Goal: Task Accomplishment & Management: Use online tool/utility

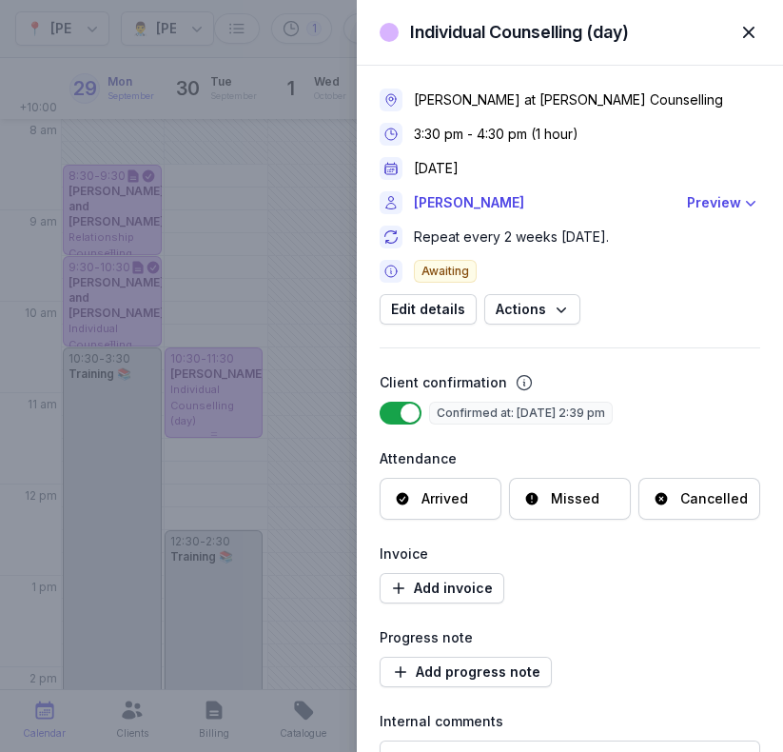
select select "week"
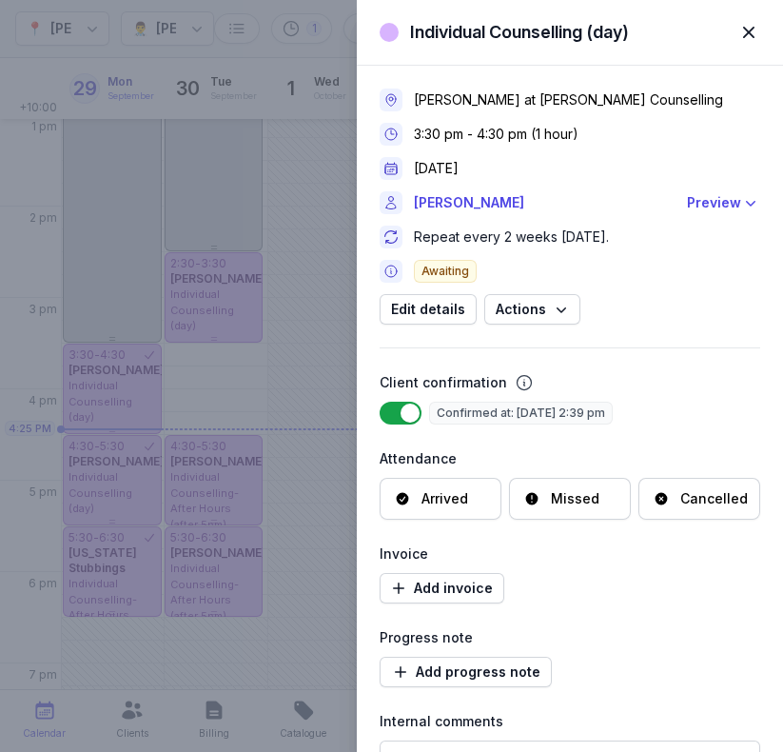
click at [422, 503] on div "Arrived" at bounding box center [445, 498] width 47 height 19
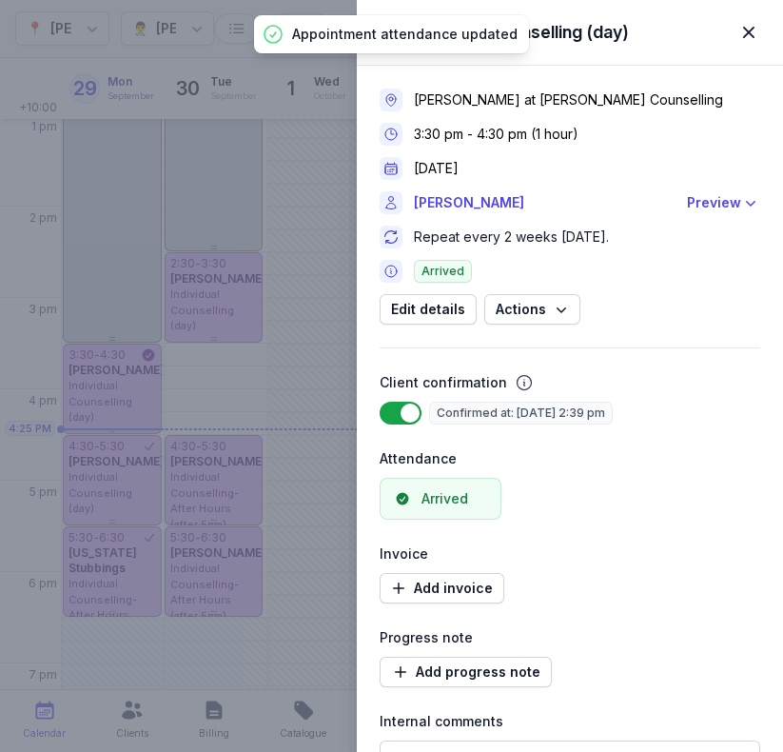
click at [103, 481] on div "Individual Counselling (day) Close panel [PERSON_NAME] at [PERSON_NAME] Counsel…" at bounding box center [391, 376] width 783 height 752
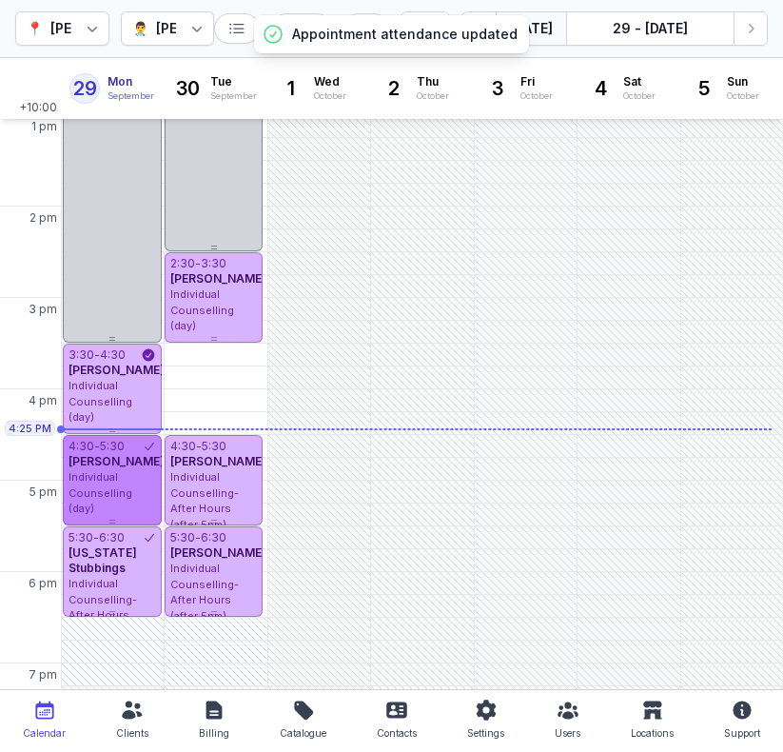
click at [94, 486] on span "Individual Counselling (day)" at bounding box center [101, 492] width 64 height 45
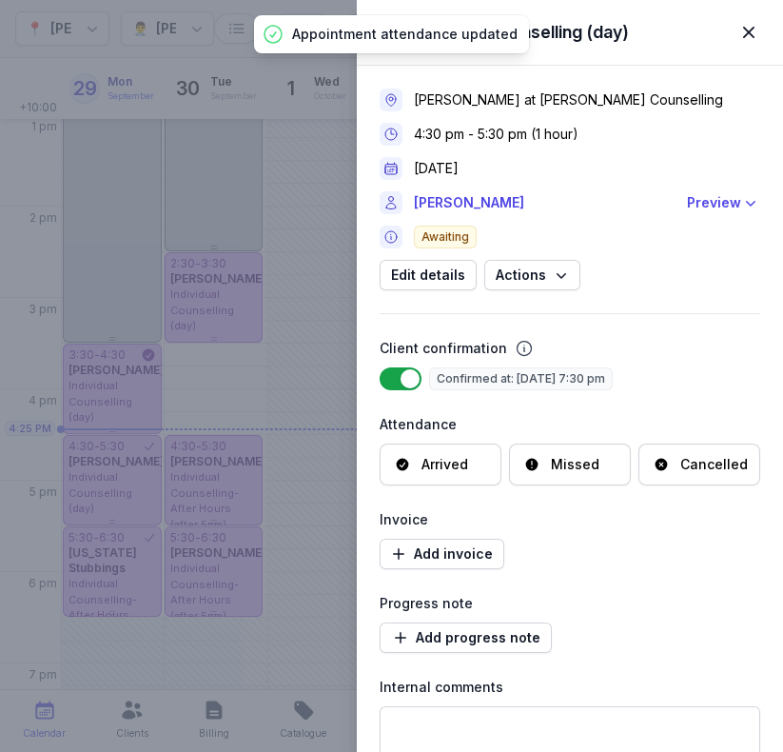
click at [437, 460] on div "Arrived" at bounding box center [445, 464] width 47 height 19
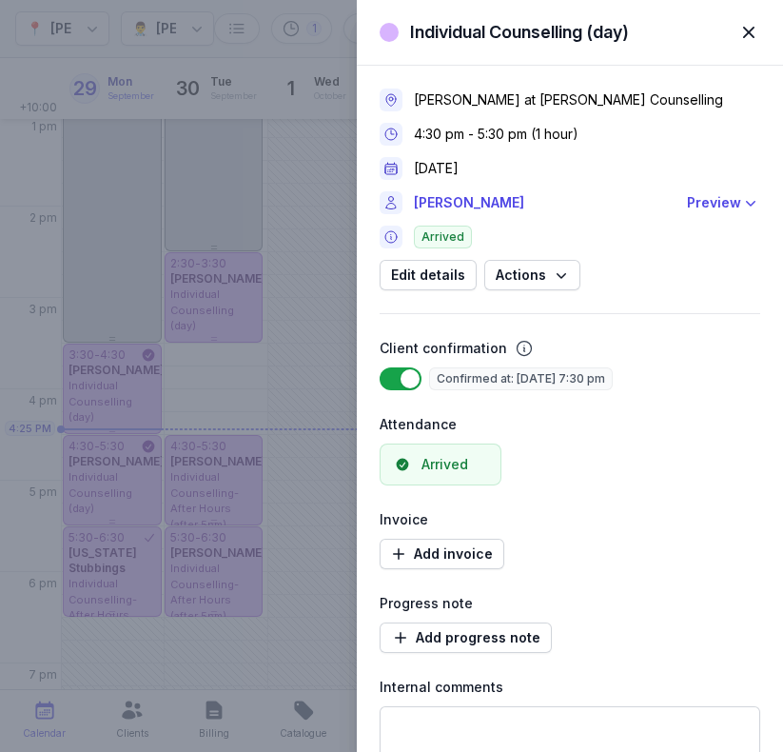
click at [109, 458] on div "Individual Counselling (day) Close panel [PERSON_NAME] at [PERSON_NAME] Counsel…" at bounding box center [391, 376] width 783 height 752
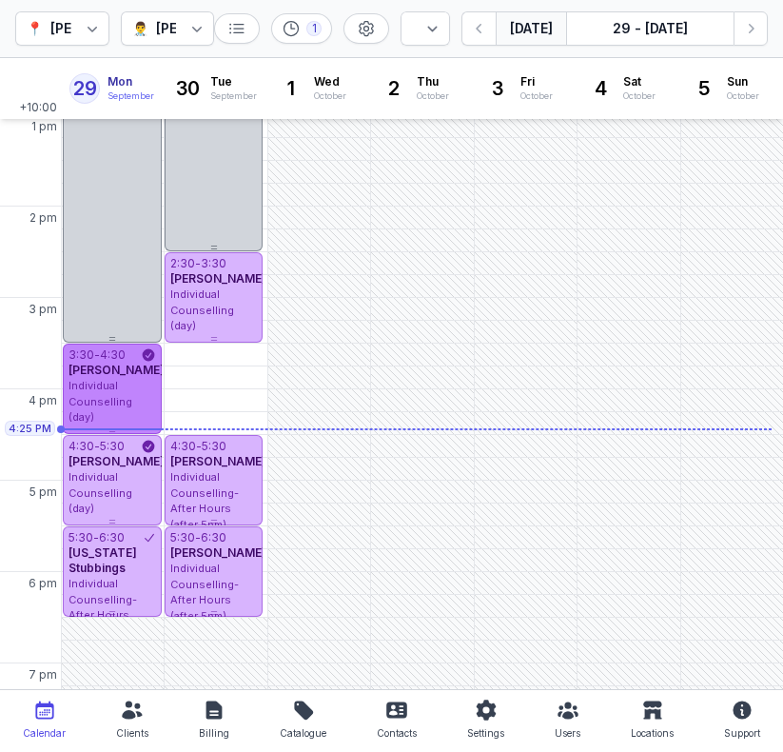
click at [120, 400] on div "Individual Counselling (day)" at bounding box center [113, 402] width 88 height 48
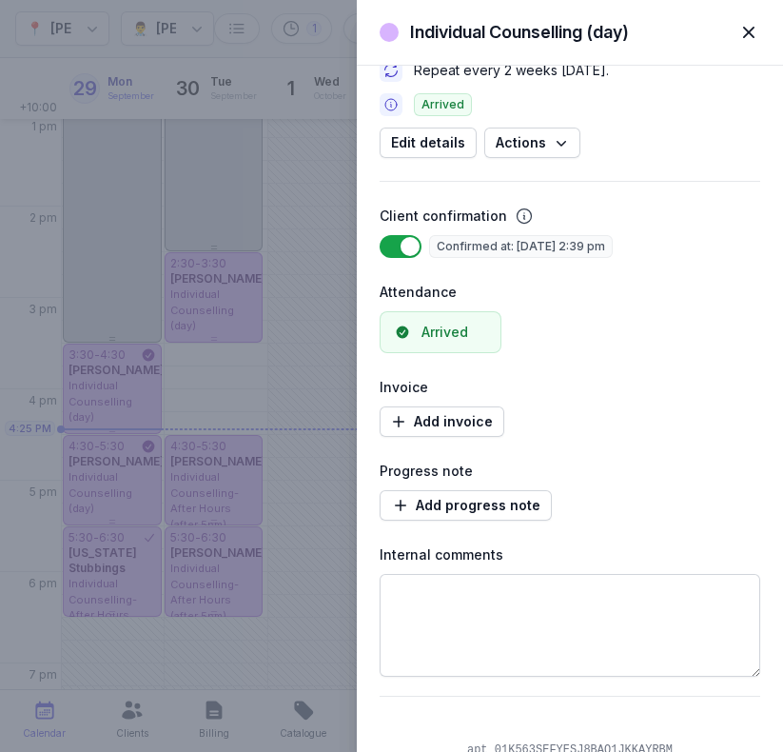
scroll to position [218, 0]
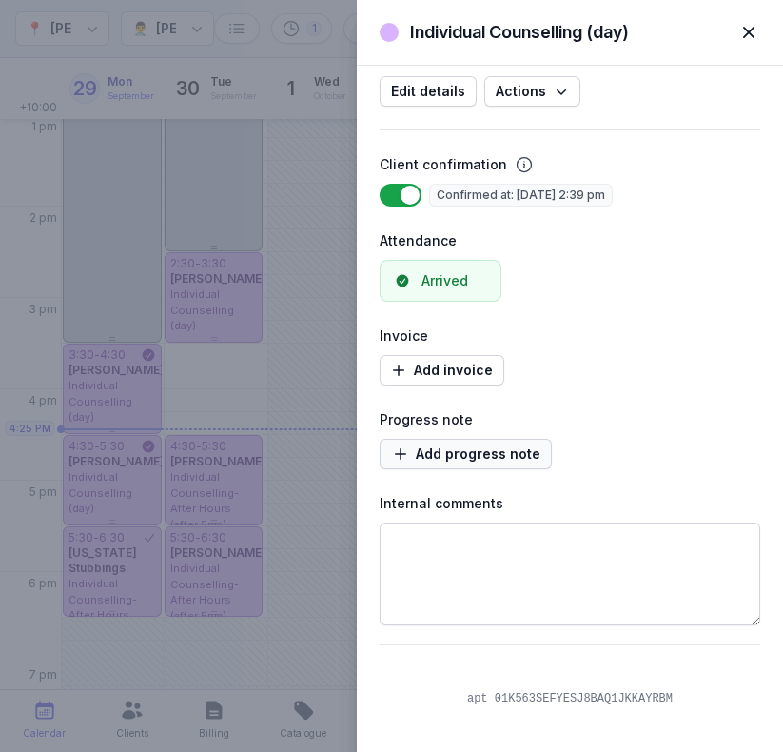
click at [452, 454] on span "Add progress note" at bounding box center [465, 454] width 149 height 23
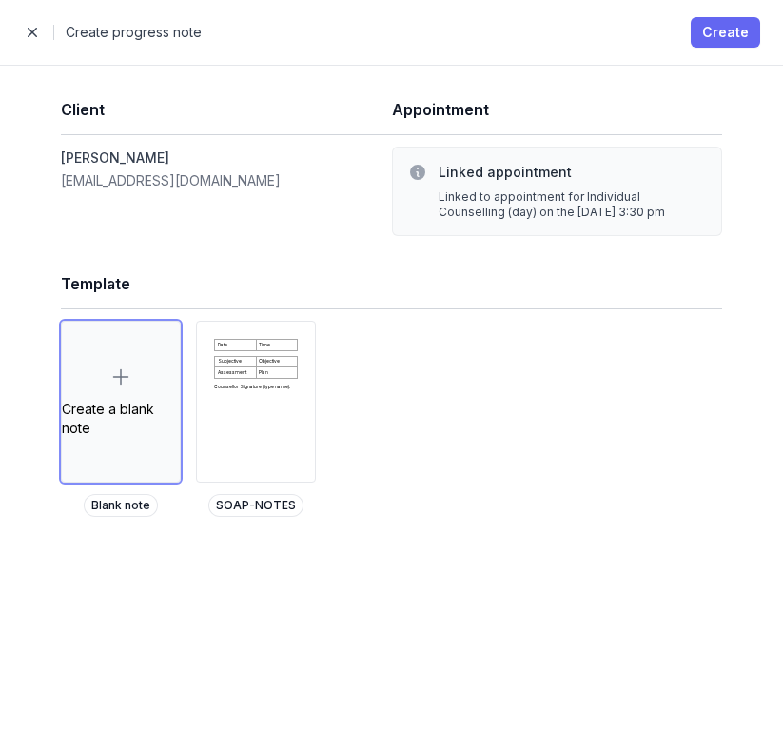
click at [731, 40] on span "Create" at bounding box center [726, 32] width 47 height 23
select select
select select "***"
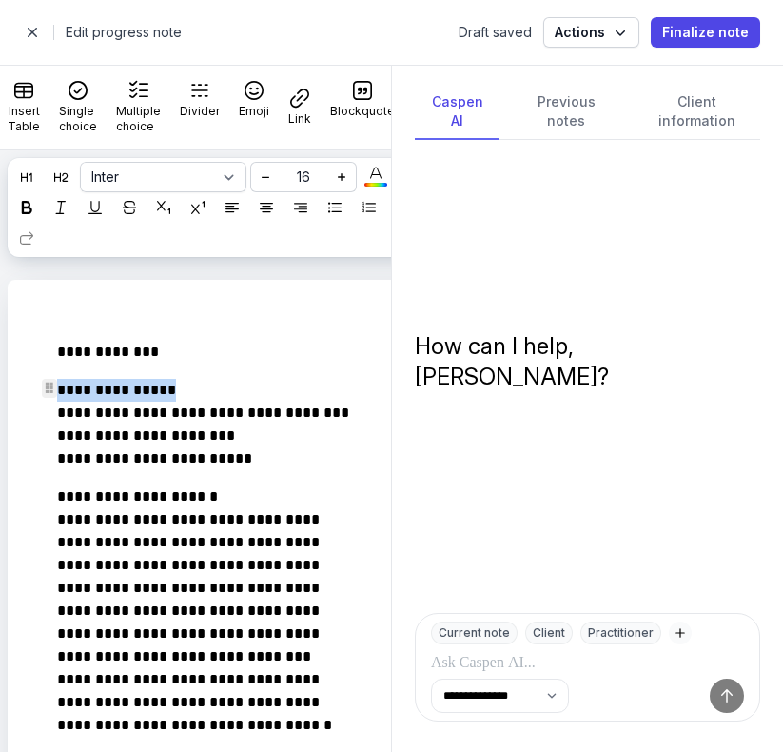
drag, startPoint x: 195, startPoint y: 384, endPoint x: 0, endPoint y: 389, distance: 195.2
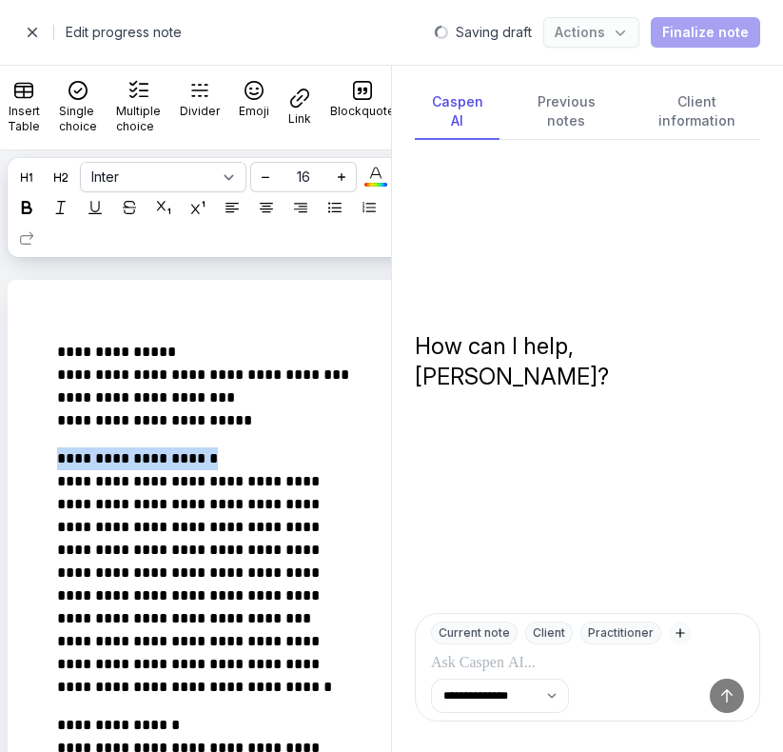
drag, startPoint x: 248, startPoint y: 468, endPoint x: 0, endPoint y: 451, distance: 248.1
click at [33, 210] on icon at bounding box center [26, 207] width 13 height 13
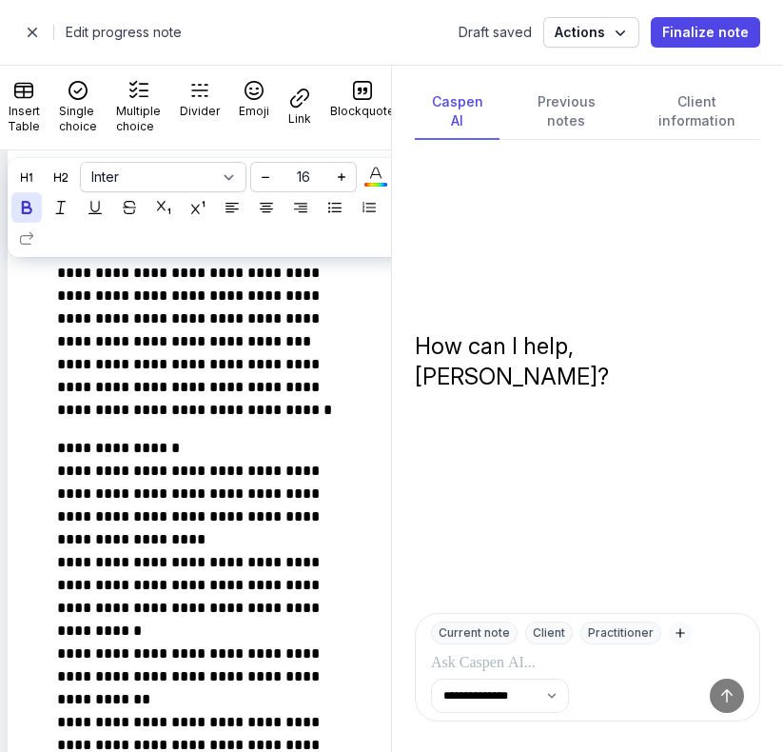
scroll to position [271, 0]
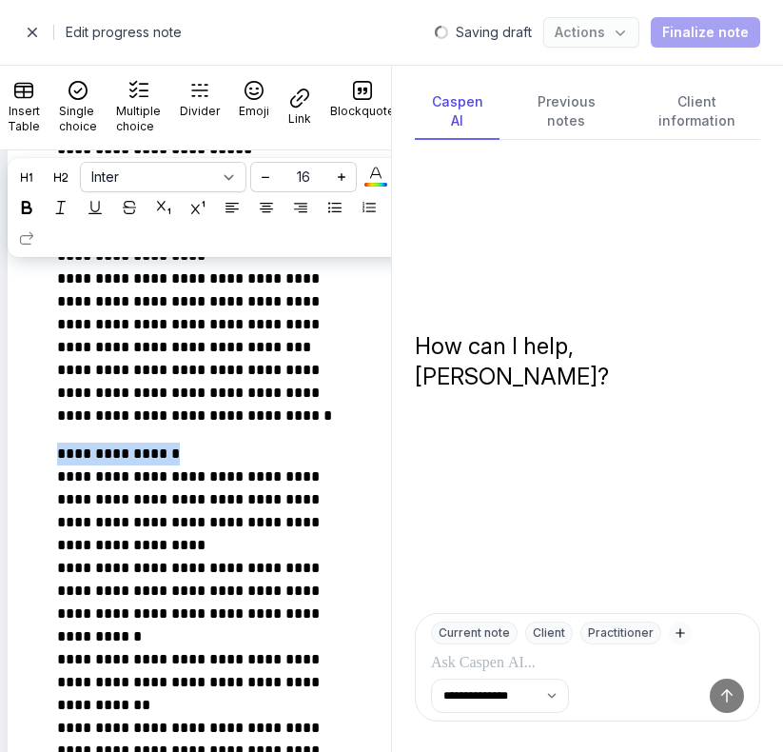
drag, startPoint x: 201, startPoint y: 457, endPoint x: 0, endPoint y: 456, distance: 200.9
click at [38, 213] on div at bounding box center [26, 207] width 23 height 23
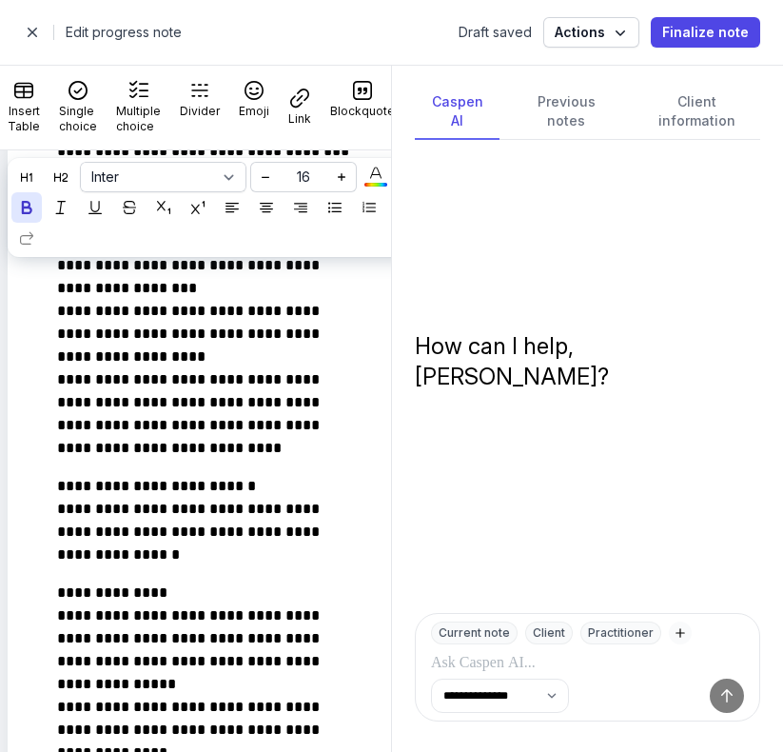
scroll to position [1158, 0]
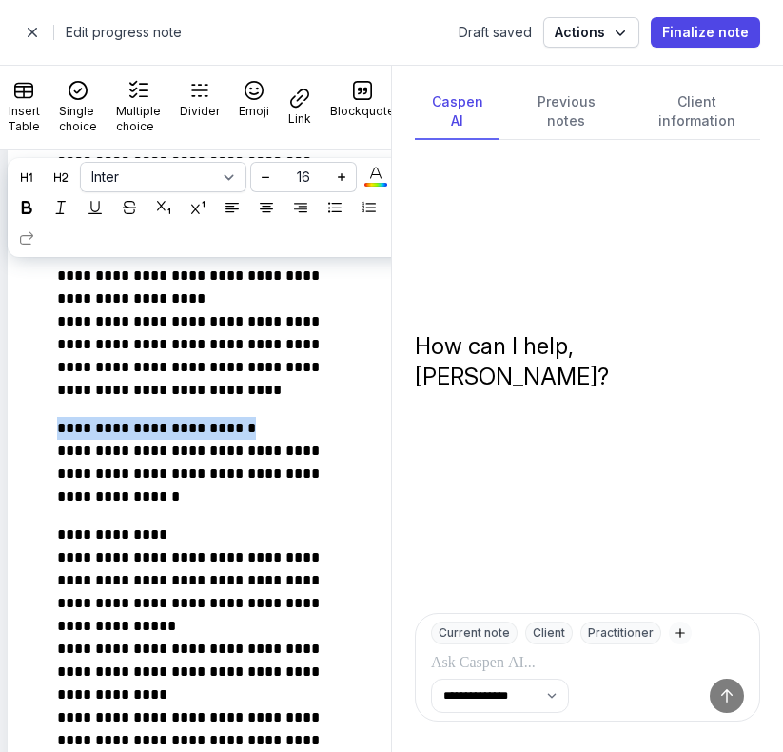
drag, startPoint x: 248, startPoint y: 430, endPoint x: 9, endPoint y: 432, distance: 239.9
click at [9, 432] on div "**********" at bounding box center [229, 375] width 442 height 2506
click at [33, 207] on icon at bounding box center [26, 207] width 13 height 13
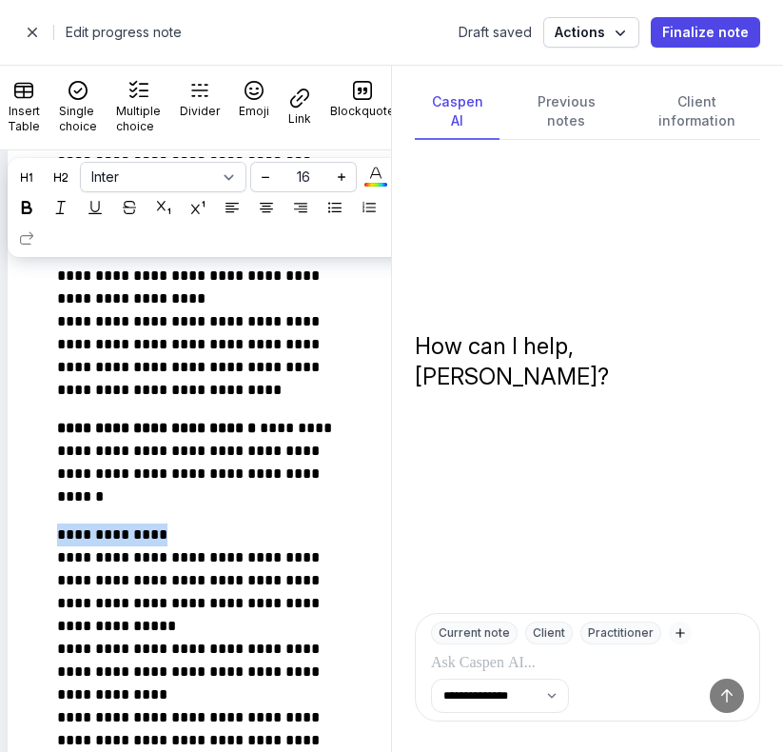
drag, startPoint x: 182, startPoint y: 533, endPoint x: 20, endPoint y: 532, distance: 161.8
click at [20, 532] on div "**********" at bounding box center [229, 375] width 442 height 2506
click at [33, 208] on icon at bounding box center [26, 207] width 13 height 13
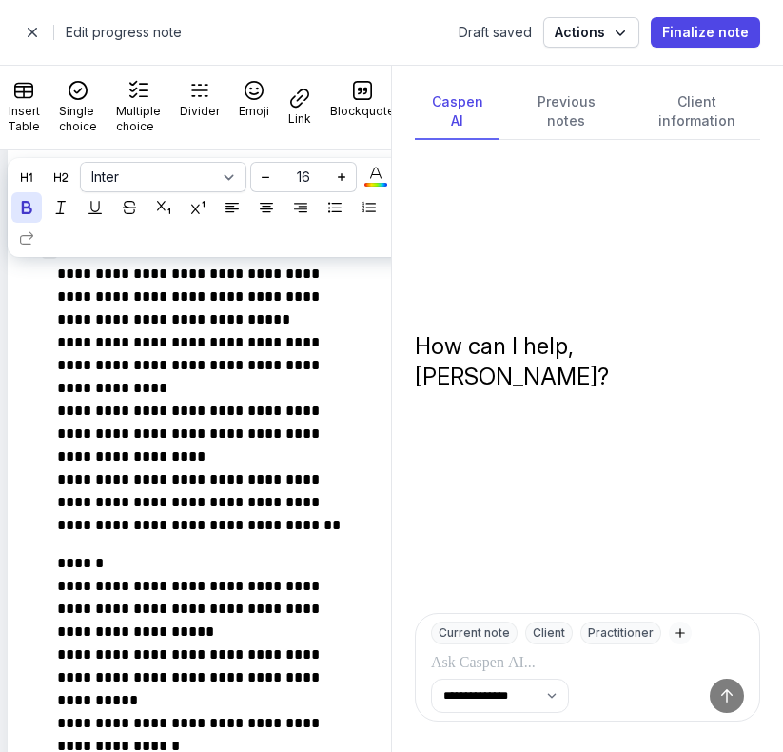
scroll to position [1461, 0]
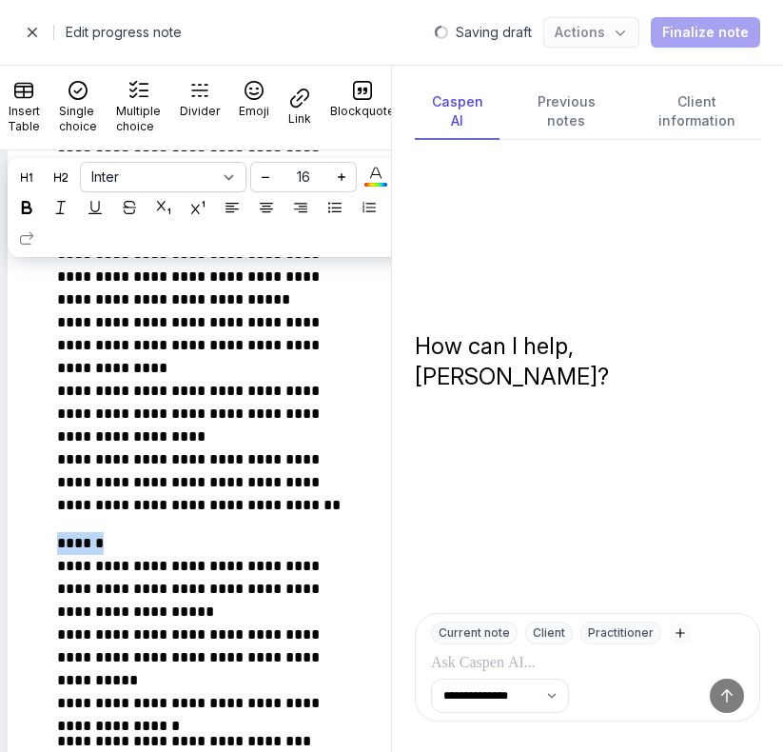
drag, startPoint x: 110, startPoint y: 549, endPoint x: 5, endPoint y: 548, distance: 105.7
click at [5, 548] on div "**********" at bounding box center [228, 72] width 457 height 2506
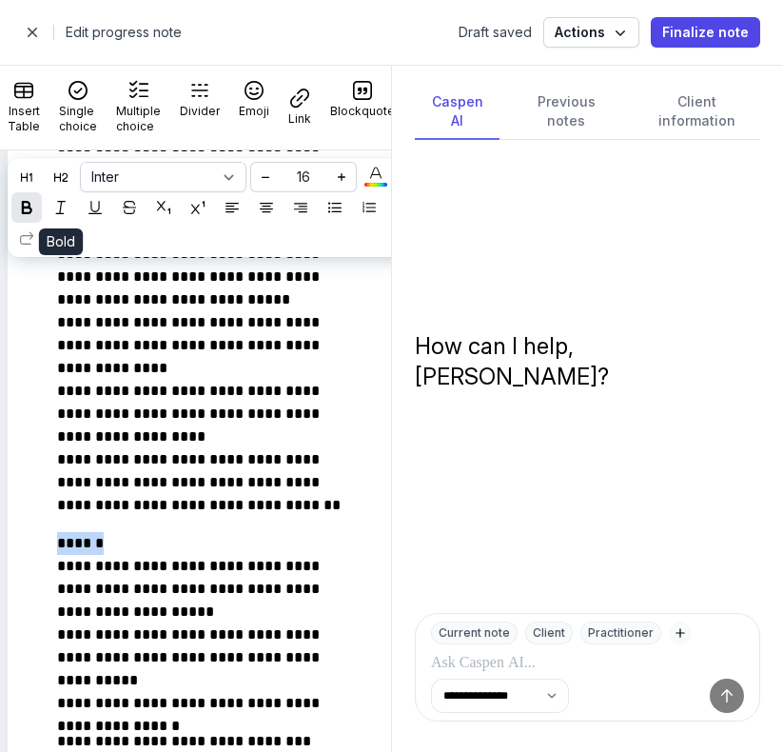
click at [33, 209] on icon at bounding box center [26, 207] width 13 height 13
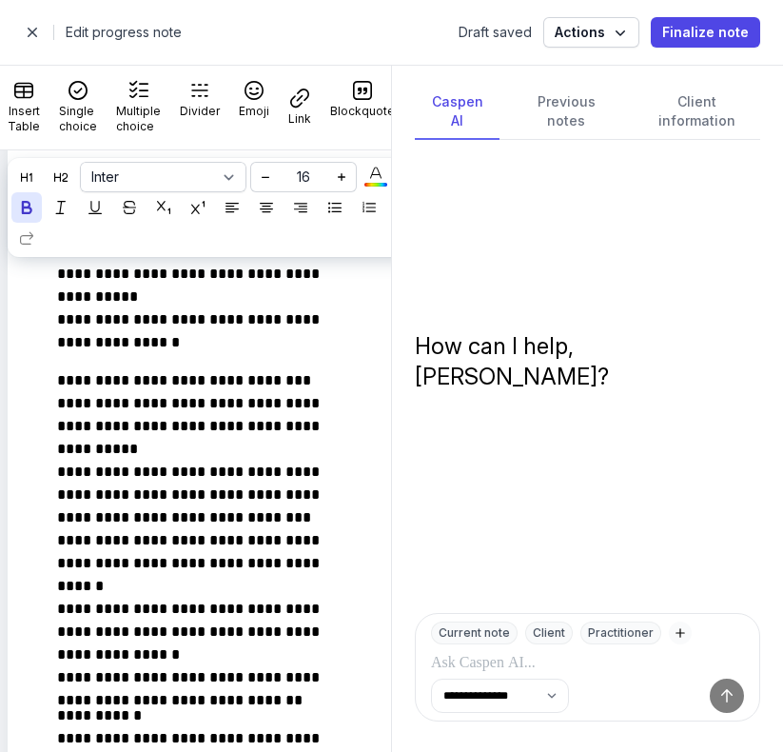
scroll to position [1819, 0]
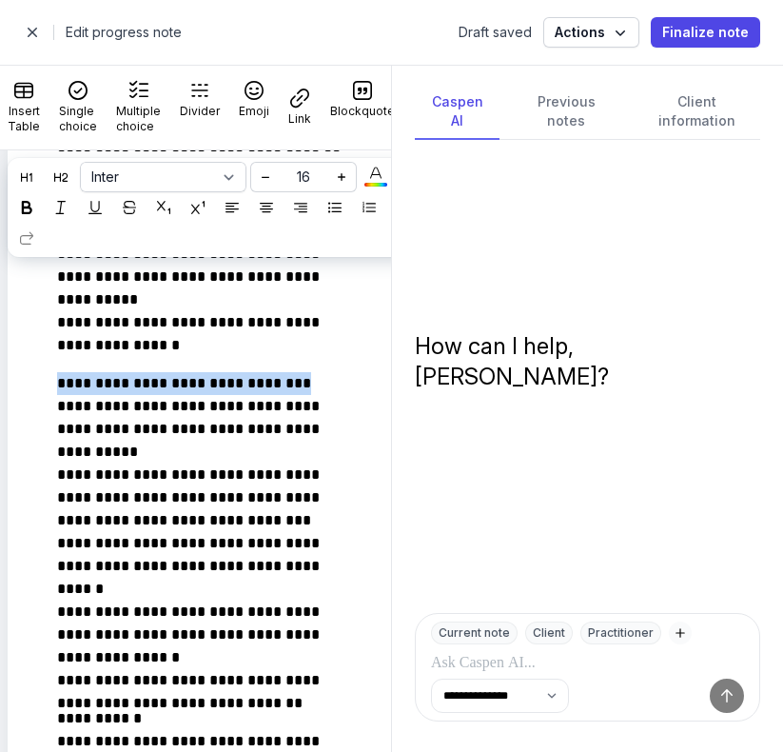
drag, startPoint x: 315, startPoint y: 378, endPoint x: 10, endPoint y: 379, distance: 305.6
click at [33, 208] on icon at bounding box center [26, 207] width 13 height 13
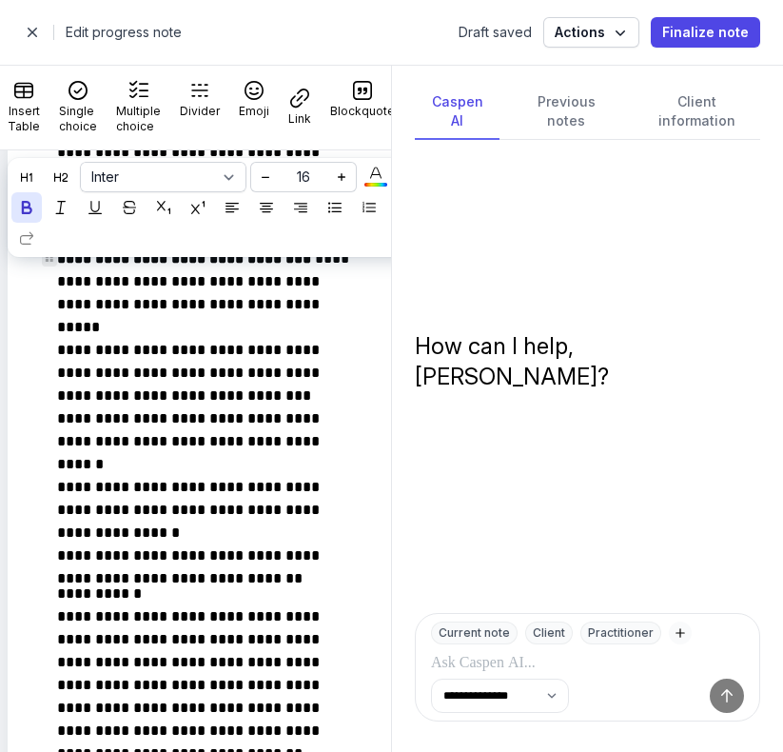
scroll to position [2091, 0]
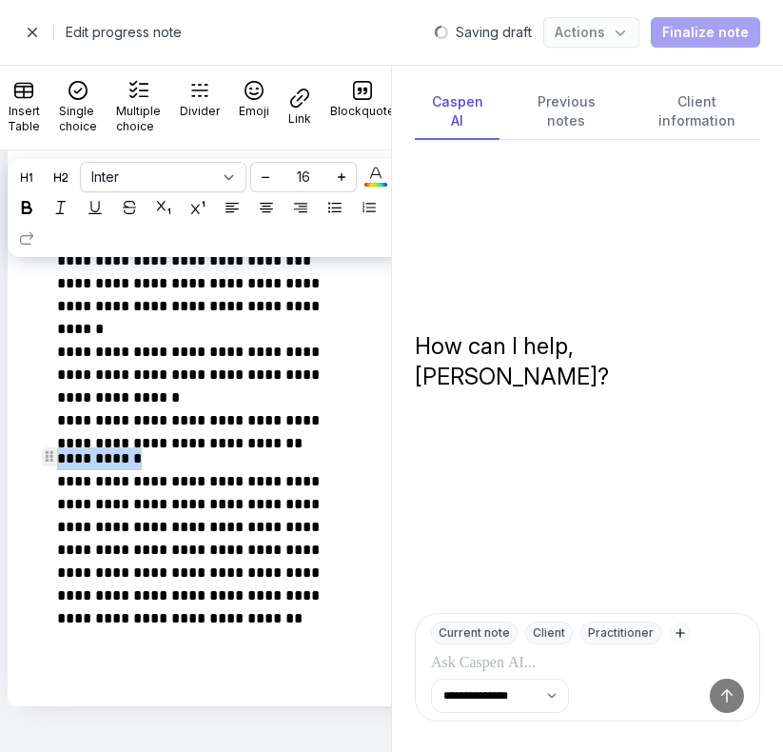
drag, startPoint x: 153, startPoint y: 446, endPoint x: 14, endPoint y: 445, distance: 139.0
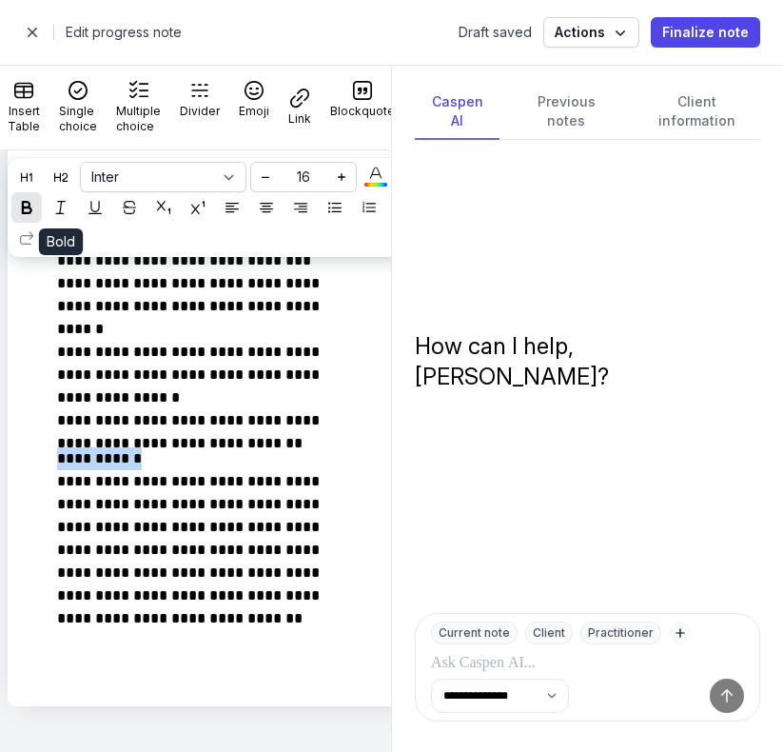
click at [33, 201] on icon at bounding box center [26, 207] width 13 height 13
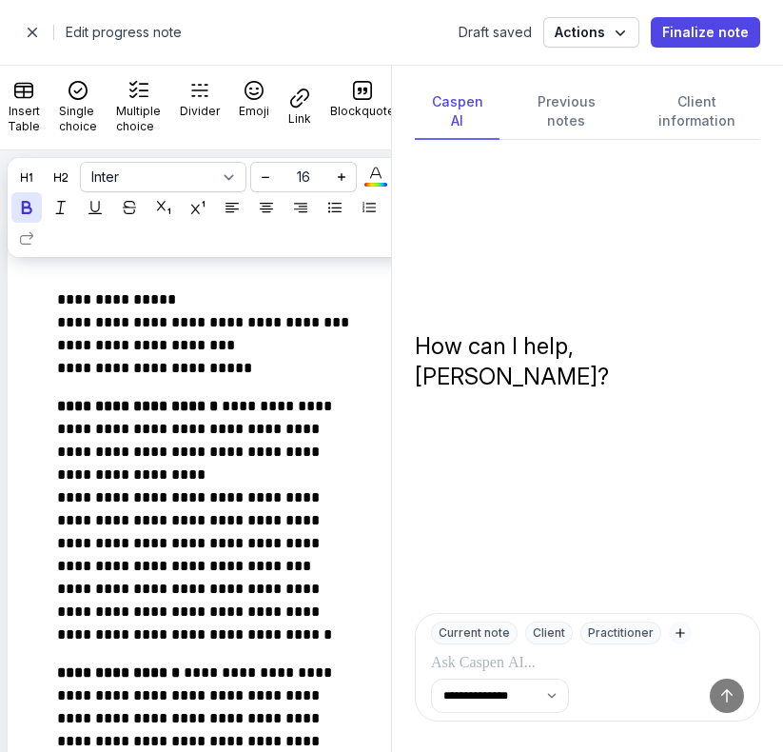
scroll to position [0, 0]
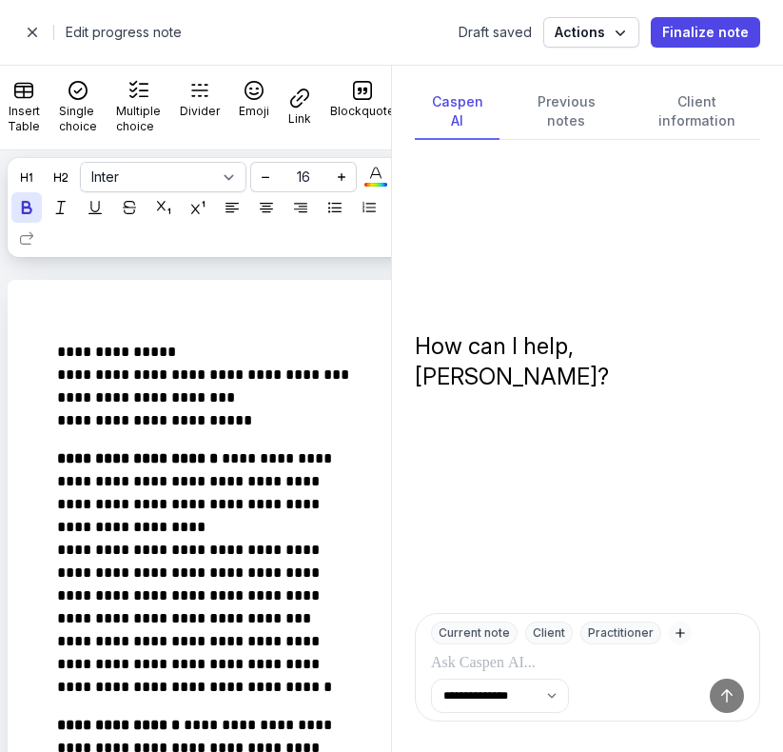
click at [34, 29] on span "button" at bounding box center [32, 32] width 38 height 38
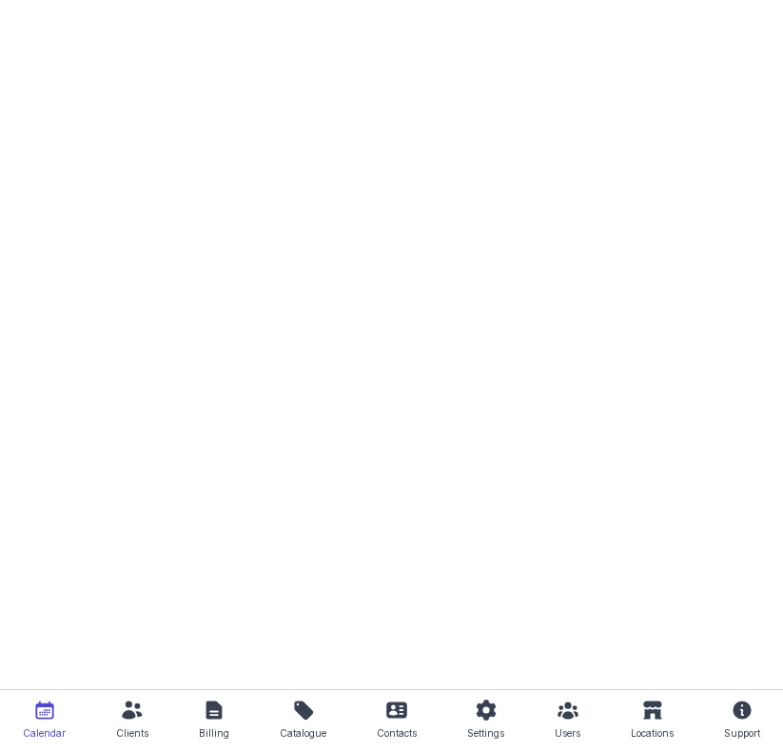
select select "week"
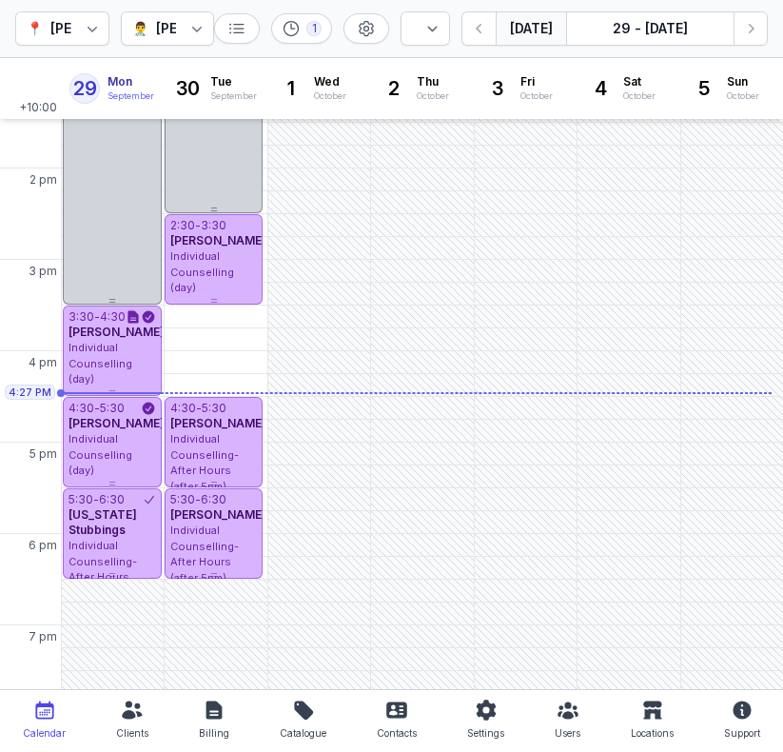
scroll to position [526, 0]
